Goal: Task Accomplishment & Management: Manage account settings

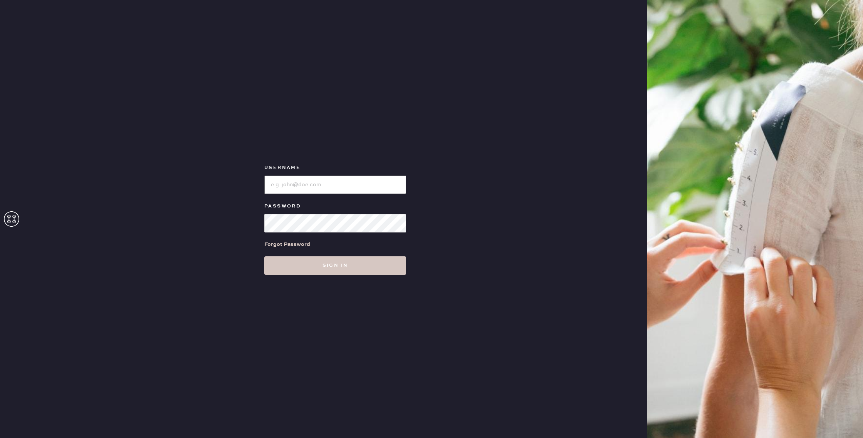
type input "alpharetta"
click at [330, 276] on div "Username Password Forgot Password Sign in" at bounding box center [335, 219] width 624 height 438
click at [331, 271] on button "Sign in" at bounding box center [335, 265] width 142 height 18
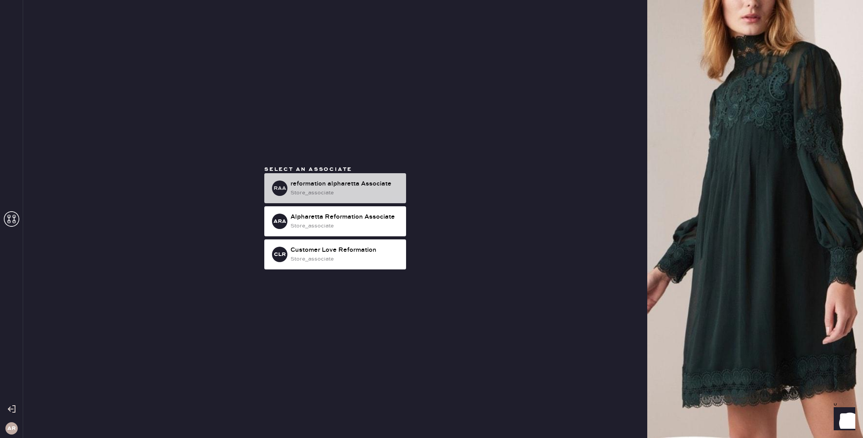
click at [322, 201] on div "raA reformation alpharetta Associate store_associate" at bounding box center [335, 188] width 142 height 30
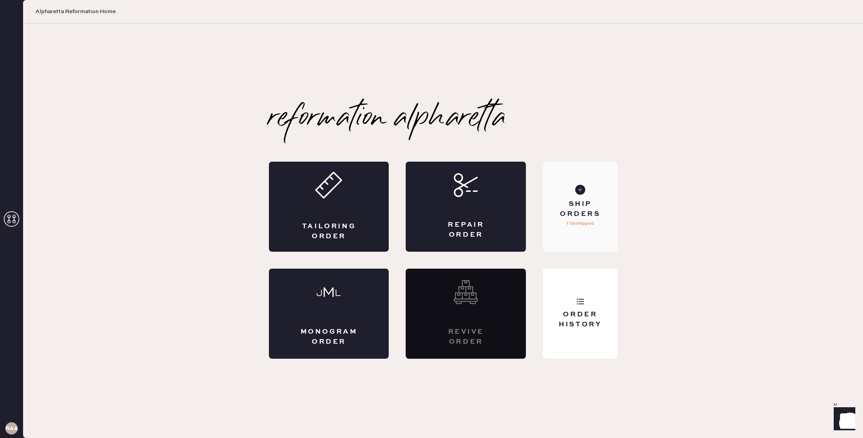
click at [588, 235] on div "Ship Orders 1 Unshipped" at bounding box center [580, 207] width 74 height 90
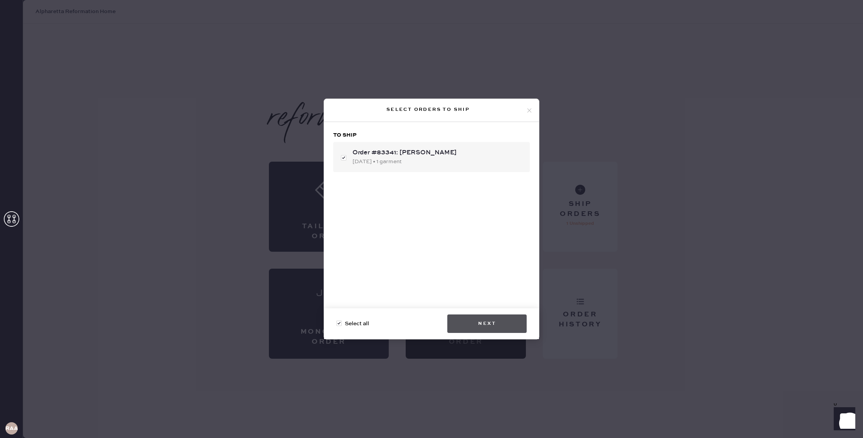
click at [499, 322] on button "Next" at bounding box center [486, 324] width 79 height 18
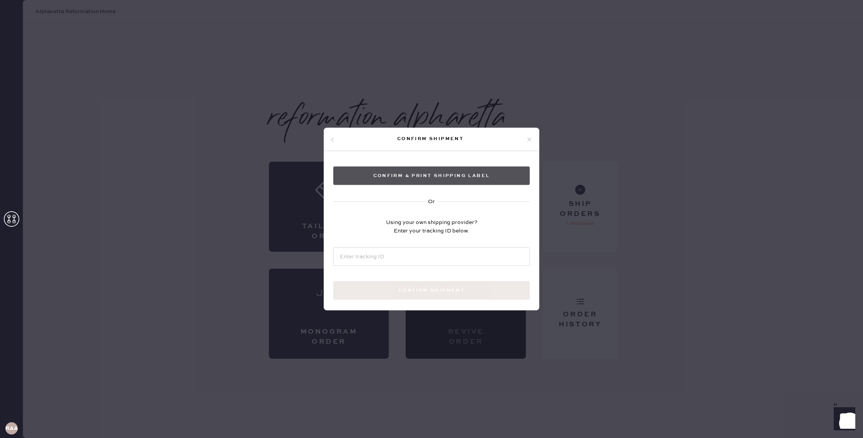
click at [455, 172] on button "Confirm & Print shipping label" at bounding box center [431, 176] width 196 height 18
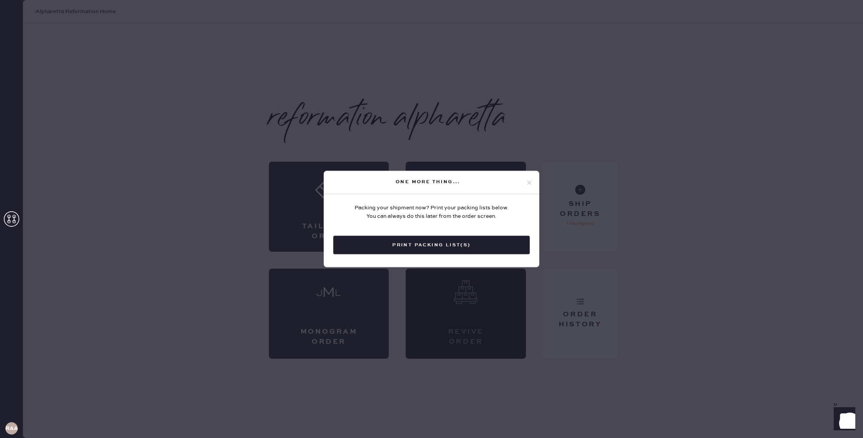
click at [466, 247] on button "Print Packing List(s)" at bounding box center [431, 245] width 196 height 18
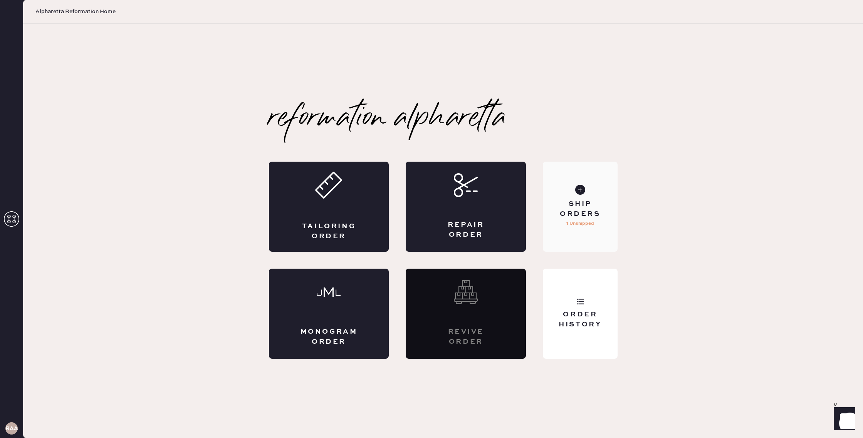
click at [567, 226] on p "1 Unshipped" at bounding box center [580, 223] width 28 height 9
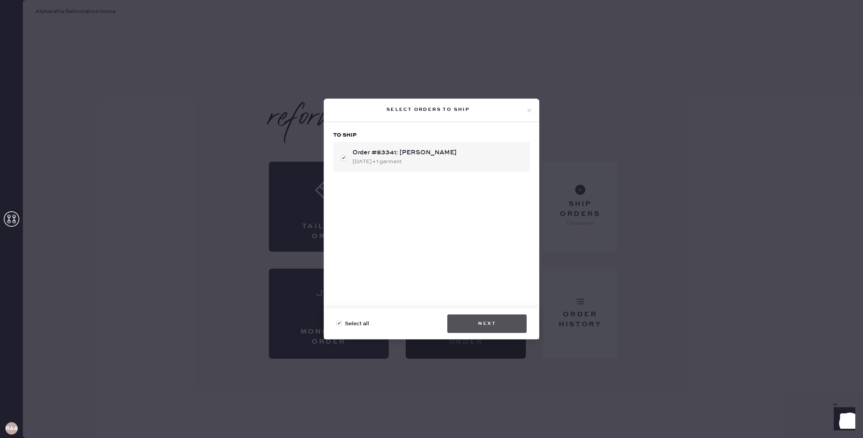
click at [493, 327] on button "Next" at bounding box center [486, 324] width 79 height 18
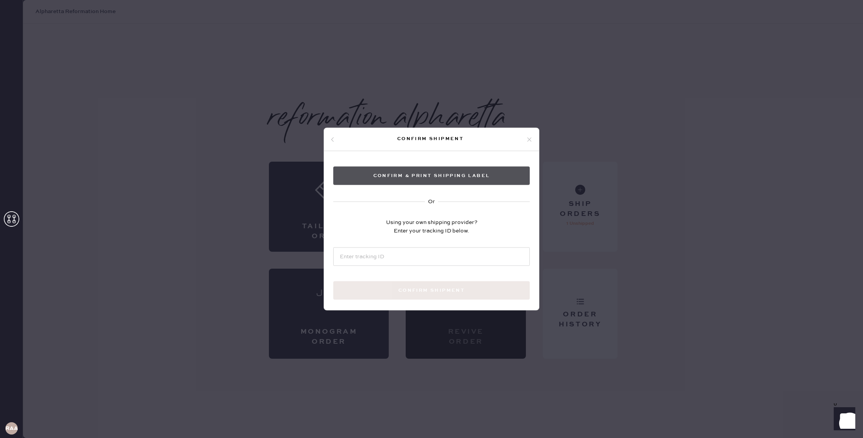
click at [458, 179] on button "Confirm & Print shipping label" at bounding box center [431, 176] width 196 height 18
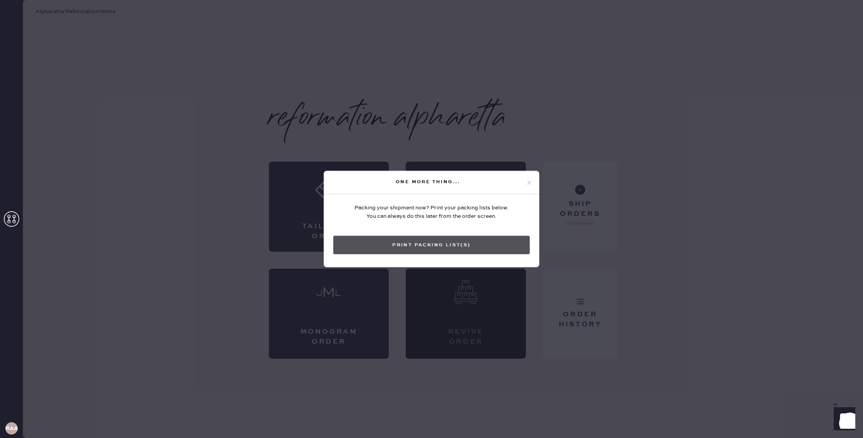
click at [511, 240] on button "Print Packing List(s)" at bounding box center [431, 245] width 196 height 18
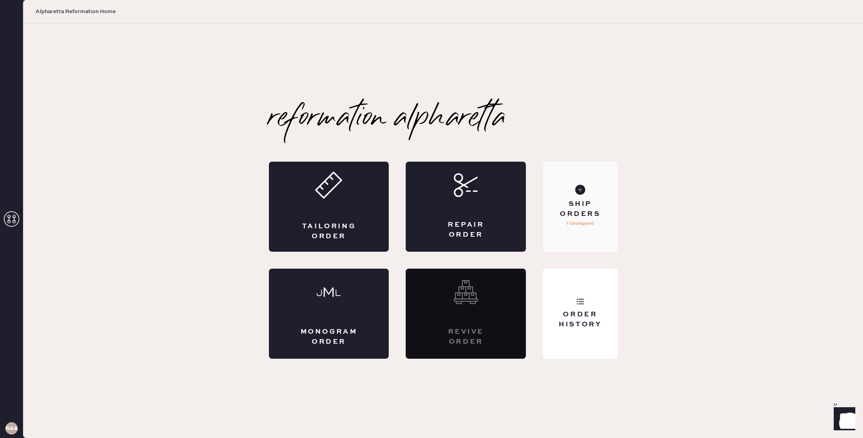
click at [590, 227] on p "1 Unshipped" at bounding box center [580, 223] width 28 height 9
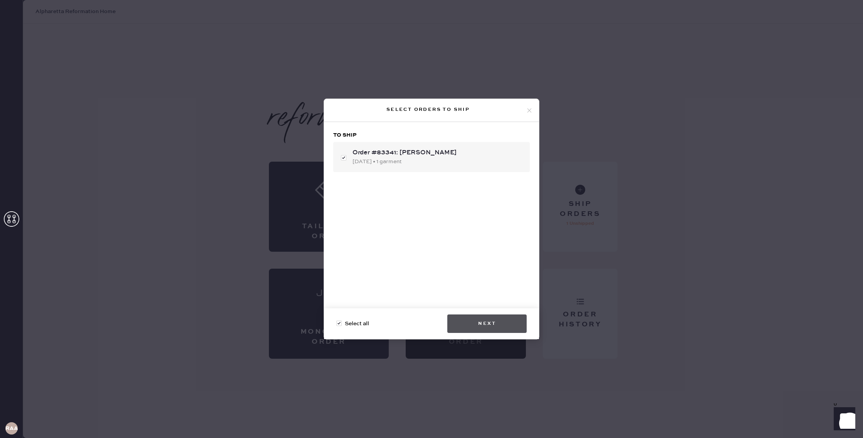
click at [493, 323] on button "Next" at bounding box center [486, 324] width 79 height 18
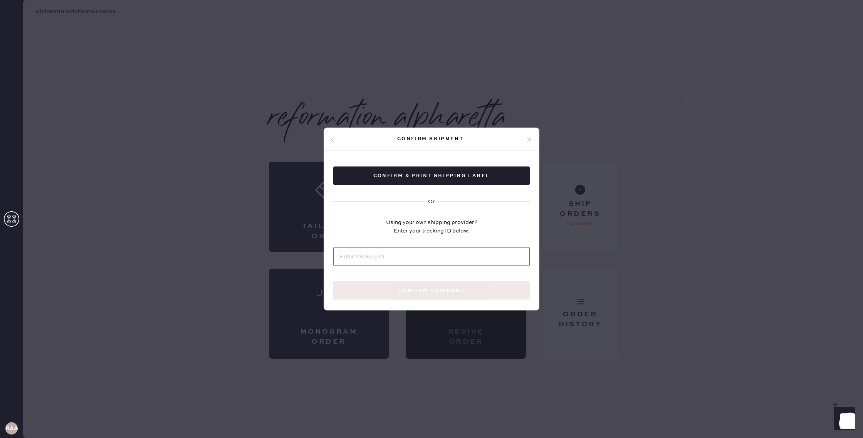
click at [407, 254] on input at bounding box center [431, 257] width 196 height 18
click at [424, 175] on button "Confirm & Print shipping label" at bounding box center [431, 176] width 196 height 18
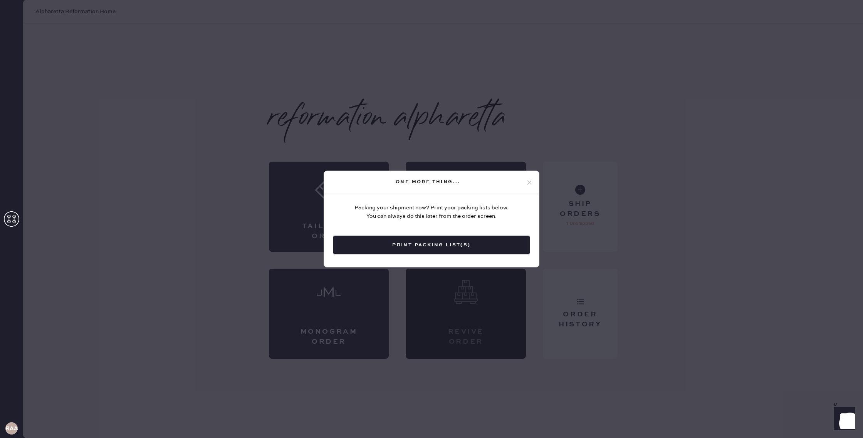
click at [461, 208] on div "Packing your shipment now? Print your packing lists below. You can always do th…" at bounding box center [431, 212] width 154 height 17
drag, startPoint x: 530, startPoint y: 179, endPoint x: 524, endPoint y: 183, distance: 6.5
click at [530, 180] on icon at bounding box center [529, 182] width 7 height 7
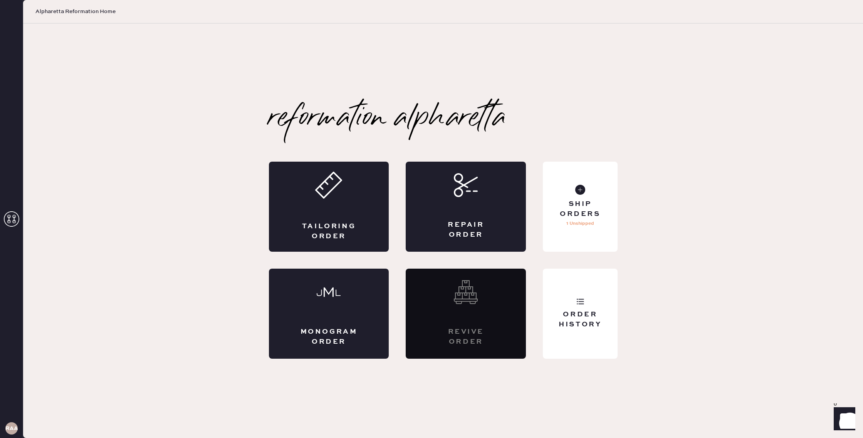
click at [14, 224] on icon at bounding box center [11, 218] width 15 height 15
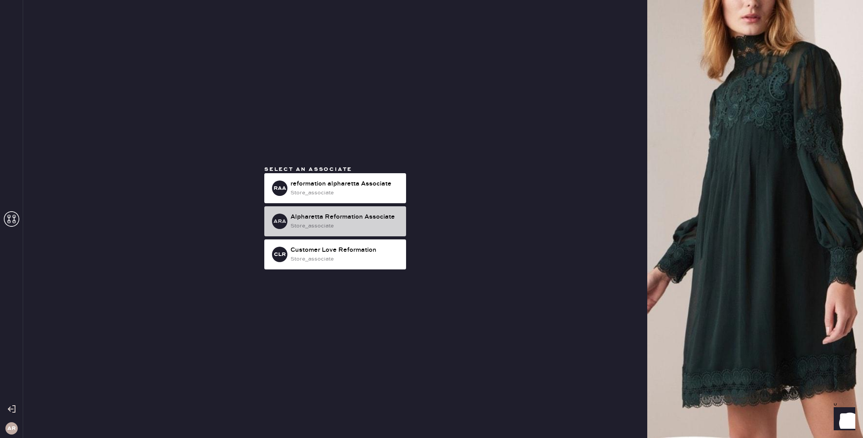
click at [303, 218] on div "Alpharetta Reformation Associate" at bounding box center [344, 217] width 109 height 9
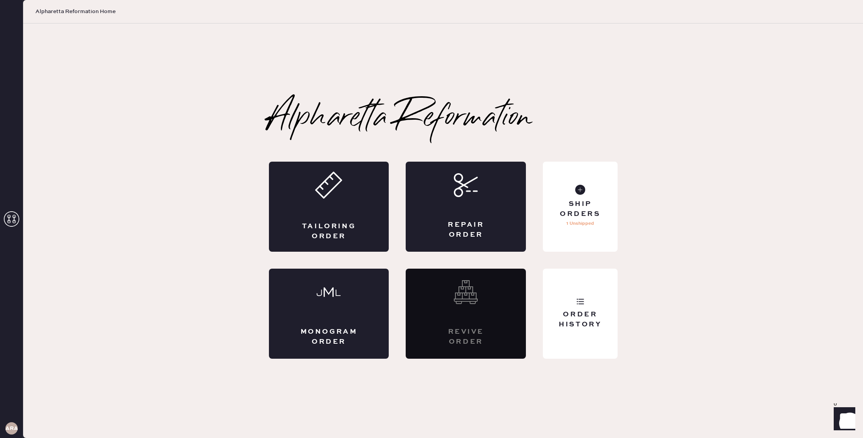
click at [15, 223] on use at bounding box center [11, 218] width 15 height 15
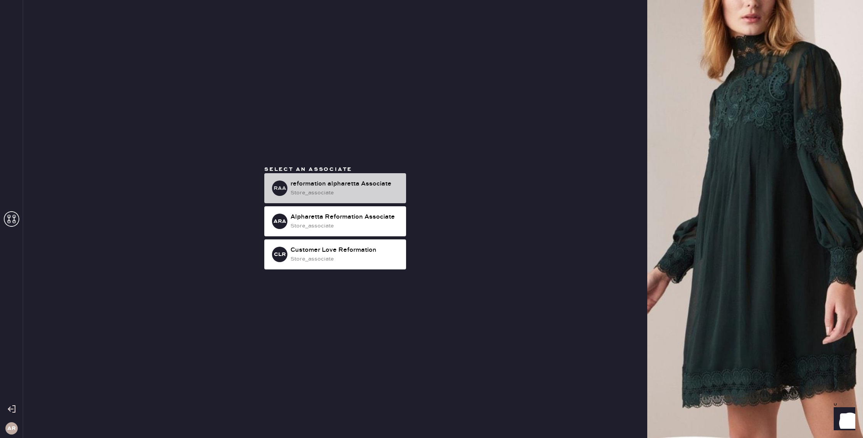
click at [360, 194] on div "store_associate" at bounding box center [344, 193] width 109 height 8
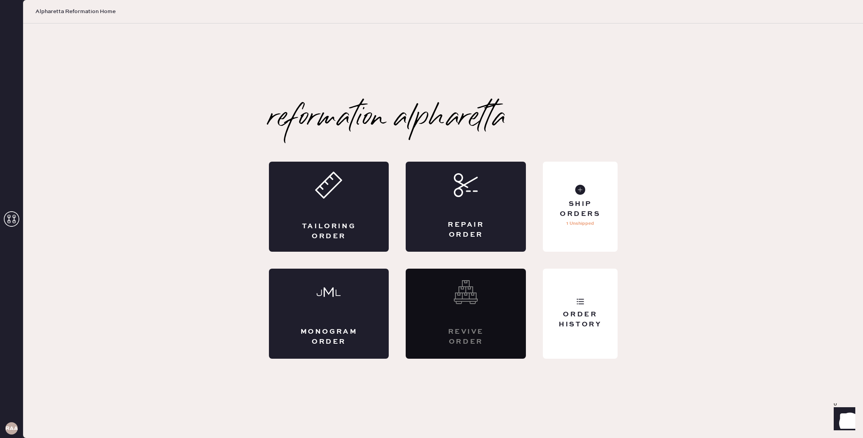
click at [11, 426] on h3 "raA" at bounding box center [11, 428] width 12 height 5
click at [579, 309] on div "Order History" at bounding box center [580, 314] width 74 height 90
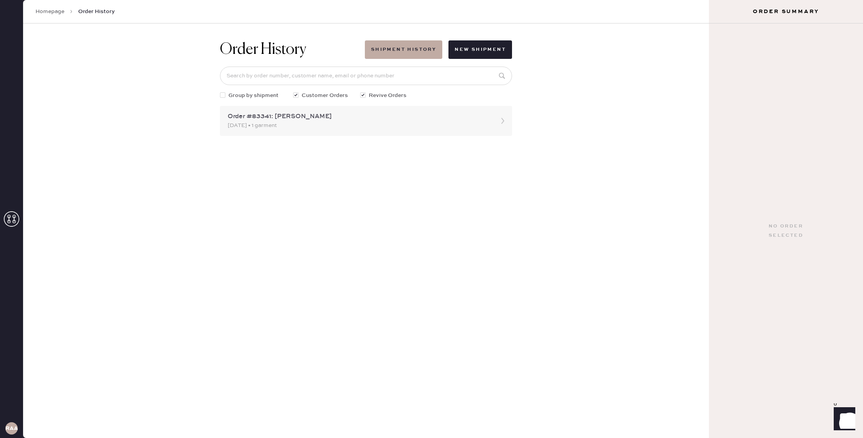
click at [349, 110] on div "Order #83341: [PERSON_NAME] [DATE] • 1 garment" at bounding box center [366, 121] width 292 height 30
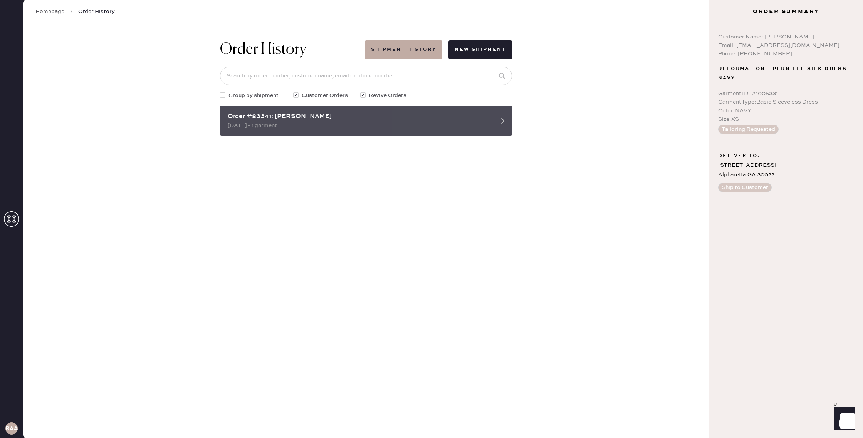
click at [501, 122] on icon at bounding box center [502, 120] width 15 height 15
click at [504, 120] on icon at bounding box center [502, 120] width 15 height 15
click at [487, 119] on div "Order #83341: [PERSON_NAME]" at bounding box center [359, 116] width 263 height 9
click at [364, 116] on div "Order #83341: [PERSON_NAME]" at bounding box center [359, 116] width 263 height 9
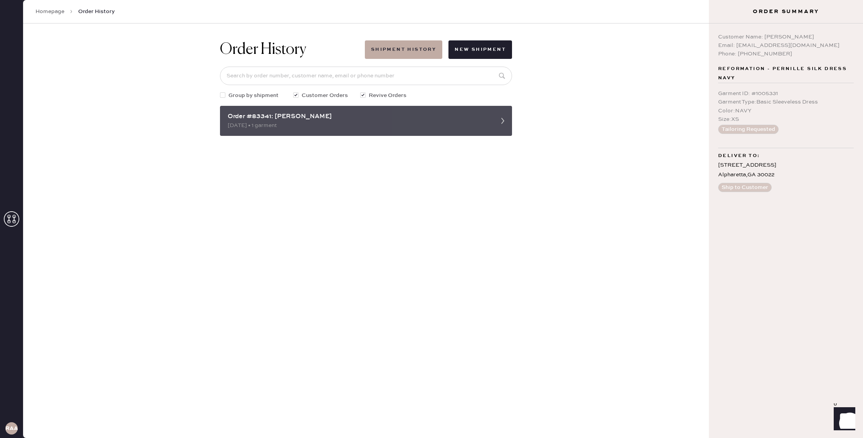
click at [238, 113] on div "Order #83341: [PERSON_NAME]" at bounding box center [359, 116] width 263 height 9
click at [498, 119] on icon at bounding box center [502, 120] width 15 height 15
